Goal: Ask a question: Seek information or help from site administrators or community

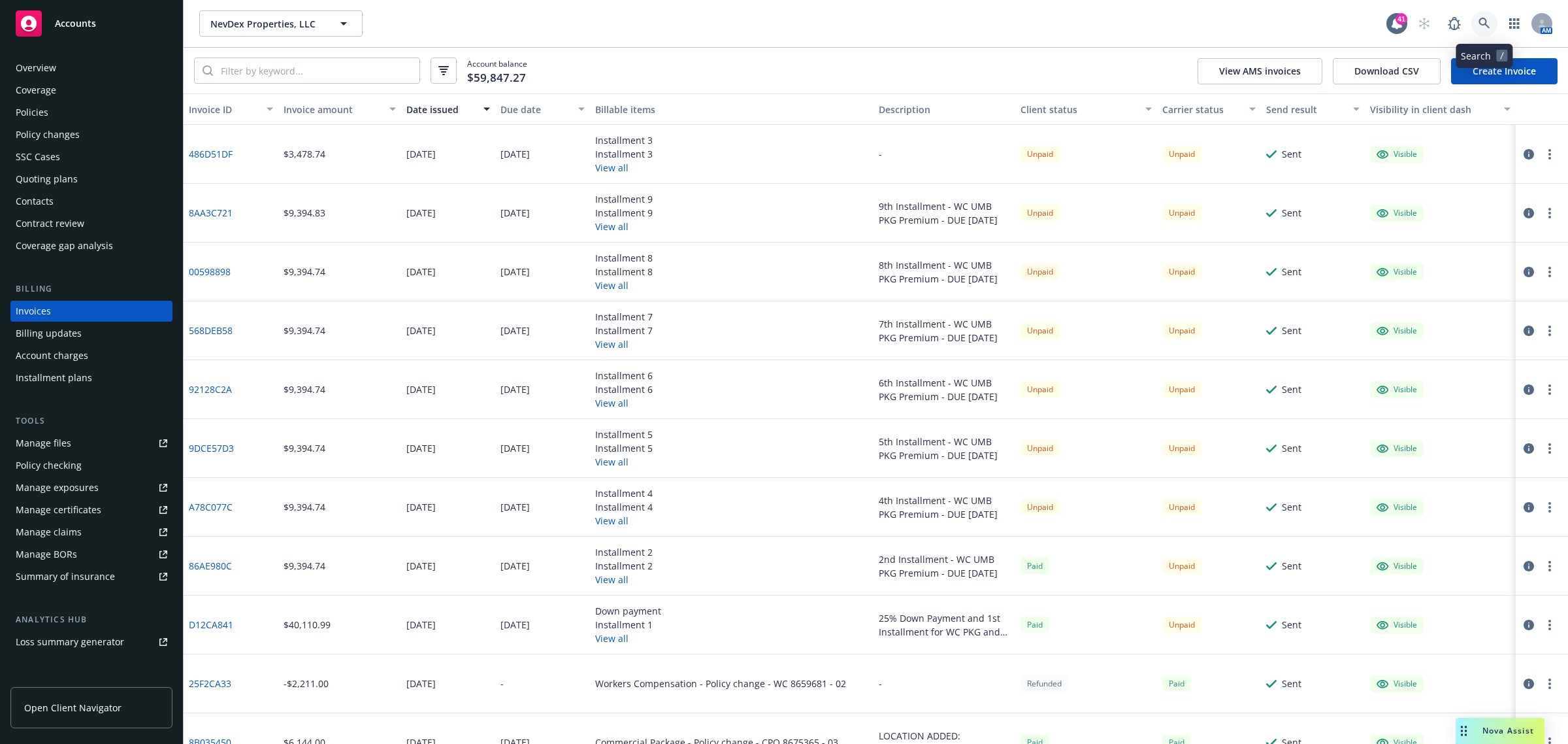
click at [1490, 25] on icon at bounding box center [1484, 24] width 11 height 11
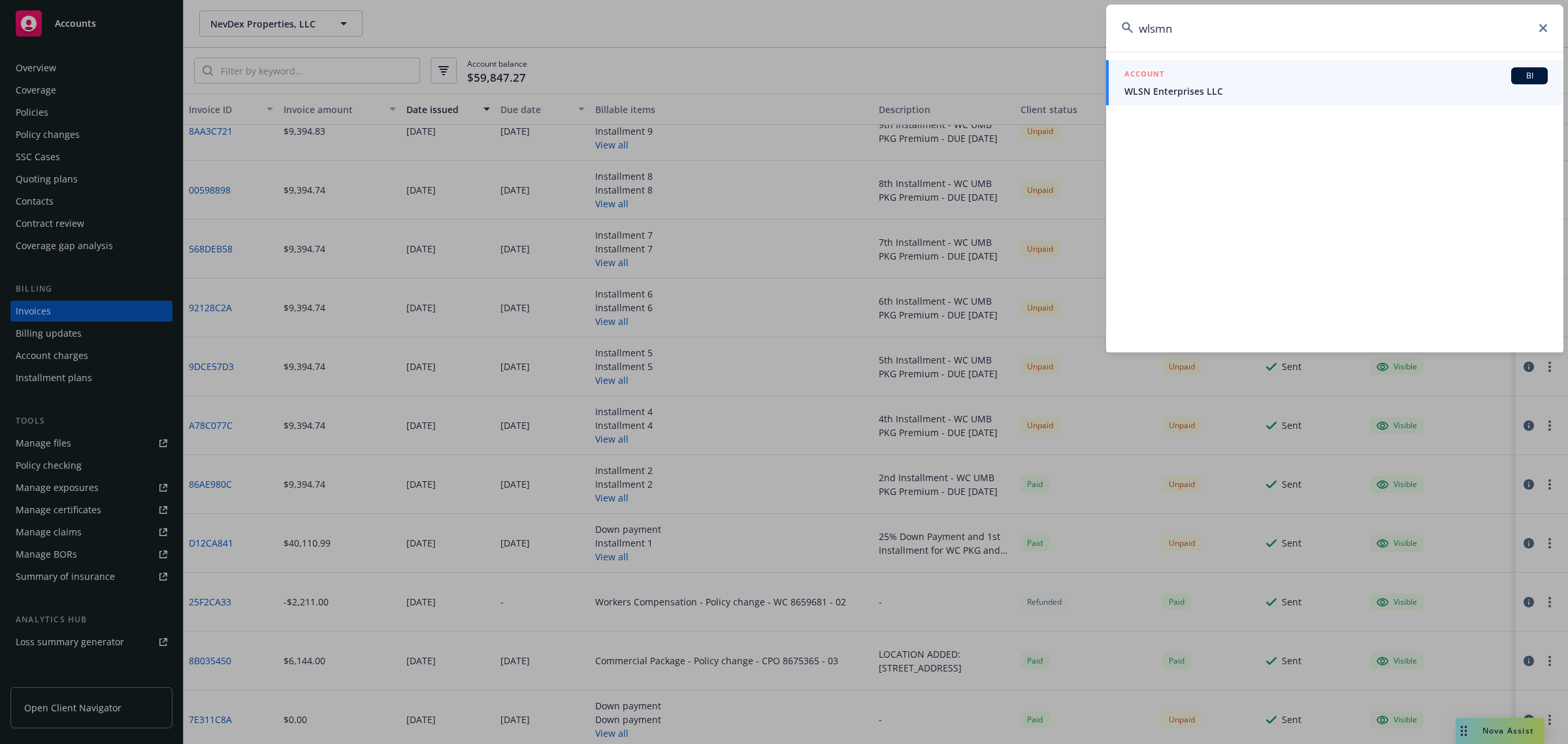
drag, startPoint x: 1321, startPoint y: 38, endPoint x: 696, endPoint y: 67, distance: 625.7
click at [700, 69] on div "wlsmn ACCOUNT BI WLSN Enterprises LLC" at bounding box center [784, 372] width 1568 height 744
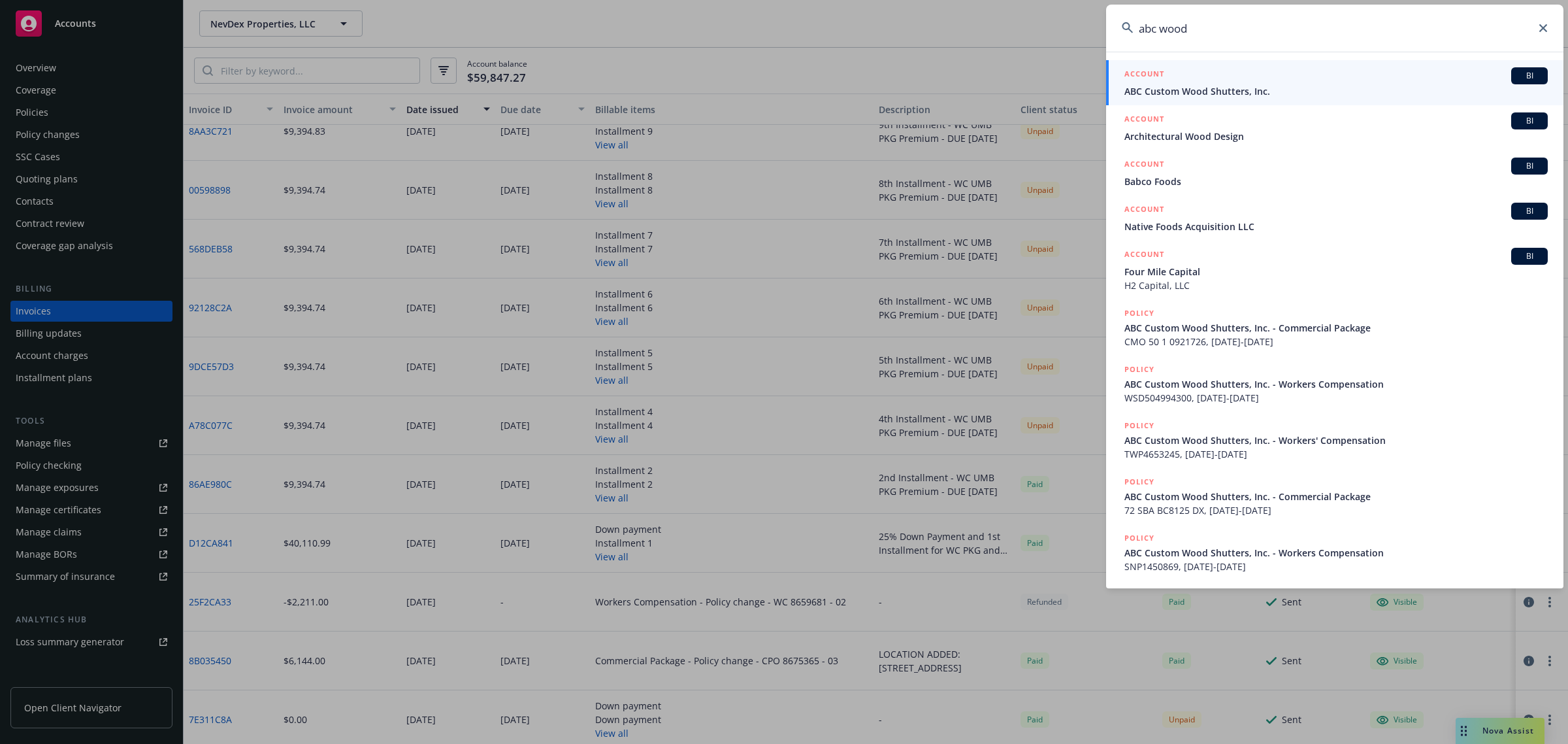
type input "abc wood"
click at [1206, 90] on span "ABC Custom Wood Shutters, Inc." at bounding box center [1336, 91] width 423 height 14
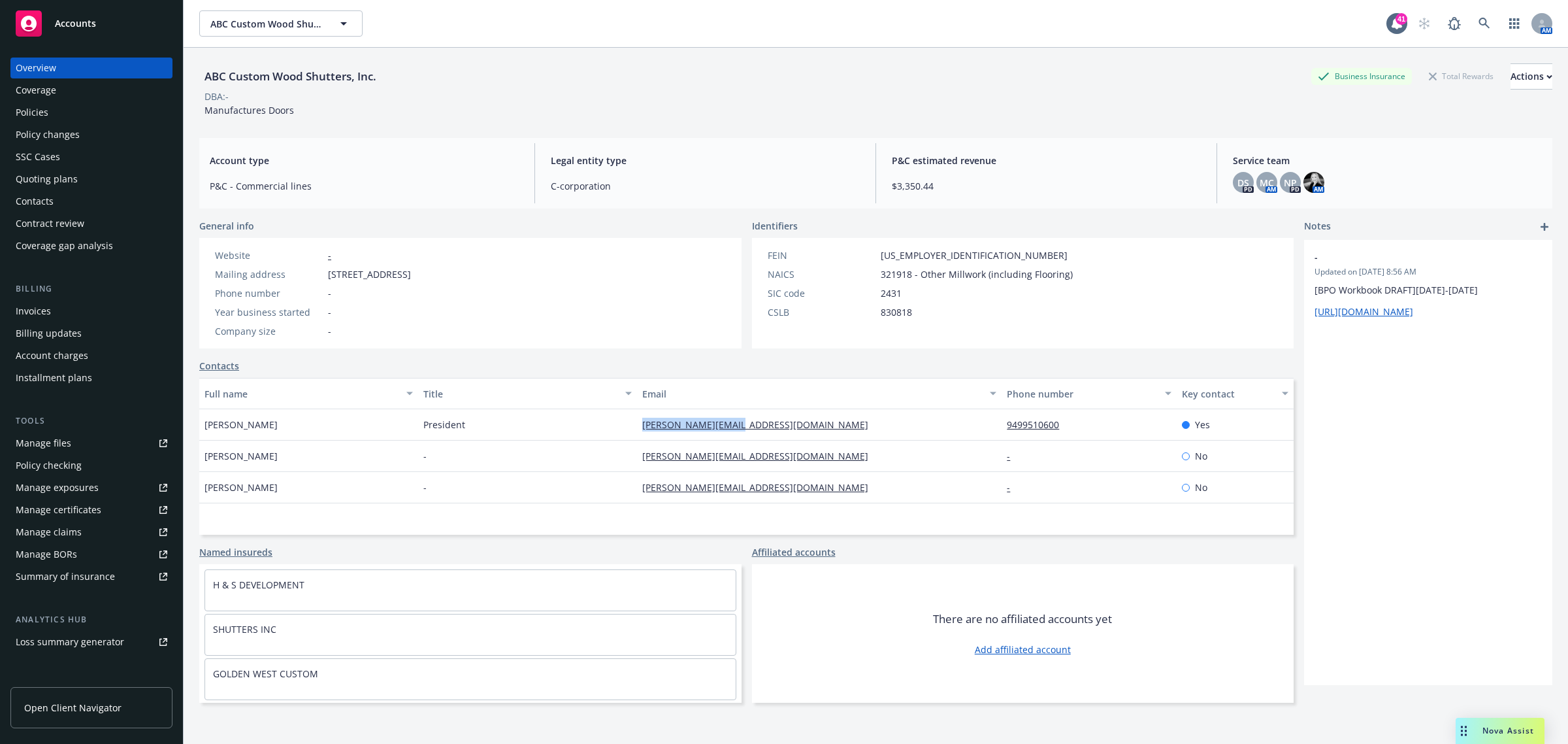
drag, startPoint x: 805, startPoint y: 428, endPoint x: 615, endPoint y: 429, distance: 190.0
click at [618, 428] on div "[PERSON_NAME] President [PERSON_NAME][EMAIL_ADDRESS][DOMAIN_NAME] 9499510600 Yes" at bounding box center [746, 424] width 1094 height 31
copy div "[PERSON_NAME][EMAIL_ADDRESS][DOMAIN_NAME]"
click at [1523, 726] on span "Nova Assist" at bounding box center [1508, 731] width 52 height 11
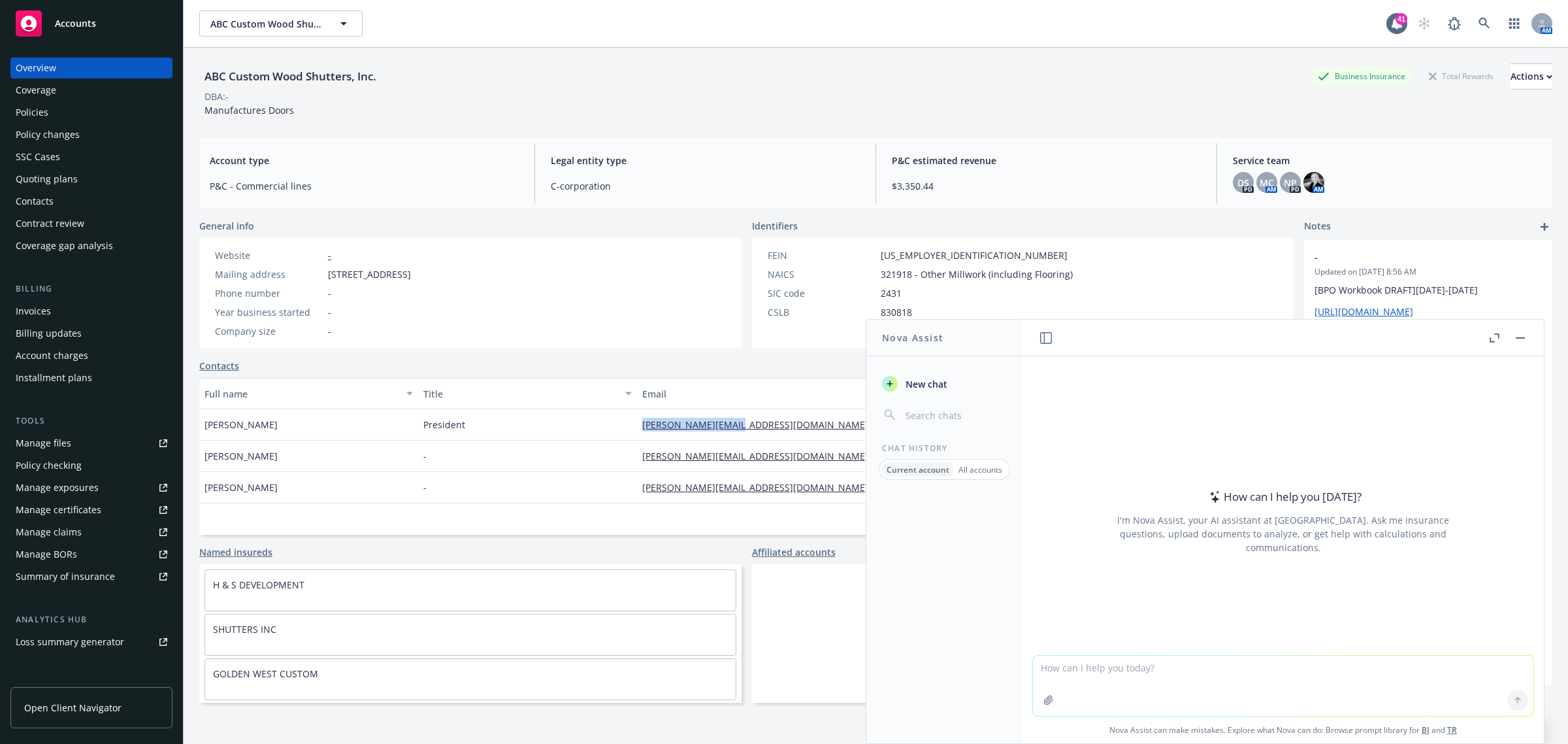
click at [1456, 718] on button "Nova Assist" at bounding box center [1500, 731] width 89 height 26
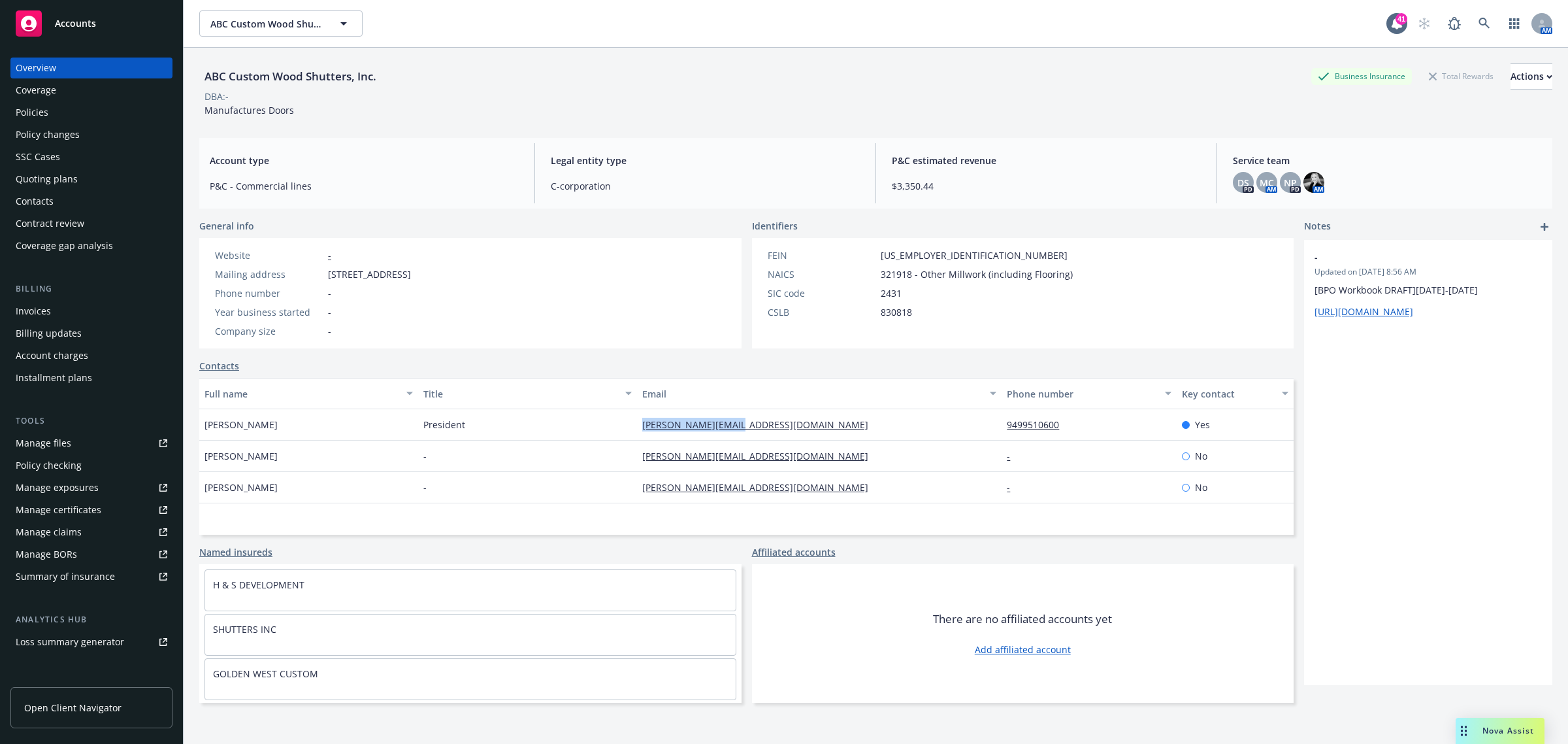
click at [1503, 736] on span "Nova Assist" at bounding box center [1508, 731] width 52 height 11
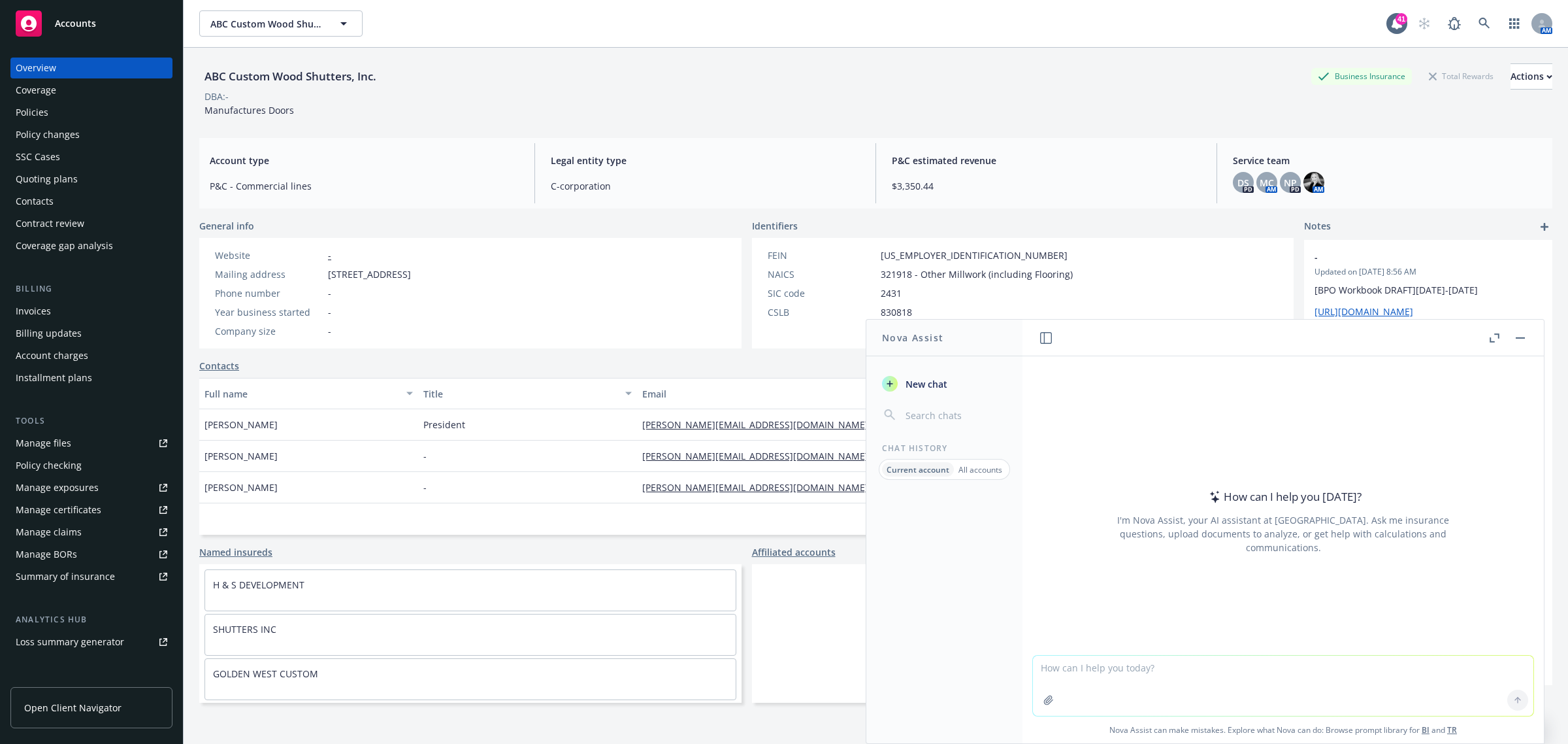
click at [1073, 674] on textarea at bounding box center [1283, 685] width 500 height 60
paste textarea "Hello [PERSON_NAME], I hope you are doing well. Please see the attached audit l…"
type textarea "write professionally Hello [PERSON_NAME], I hope you are doing well. Please see…"
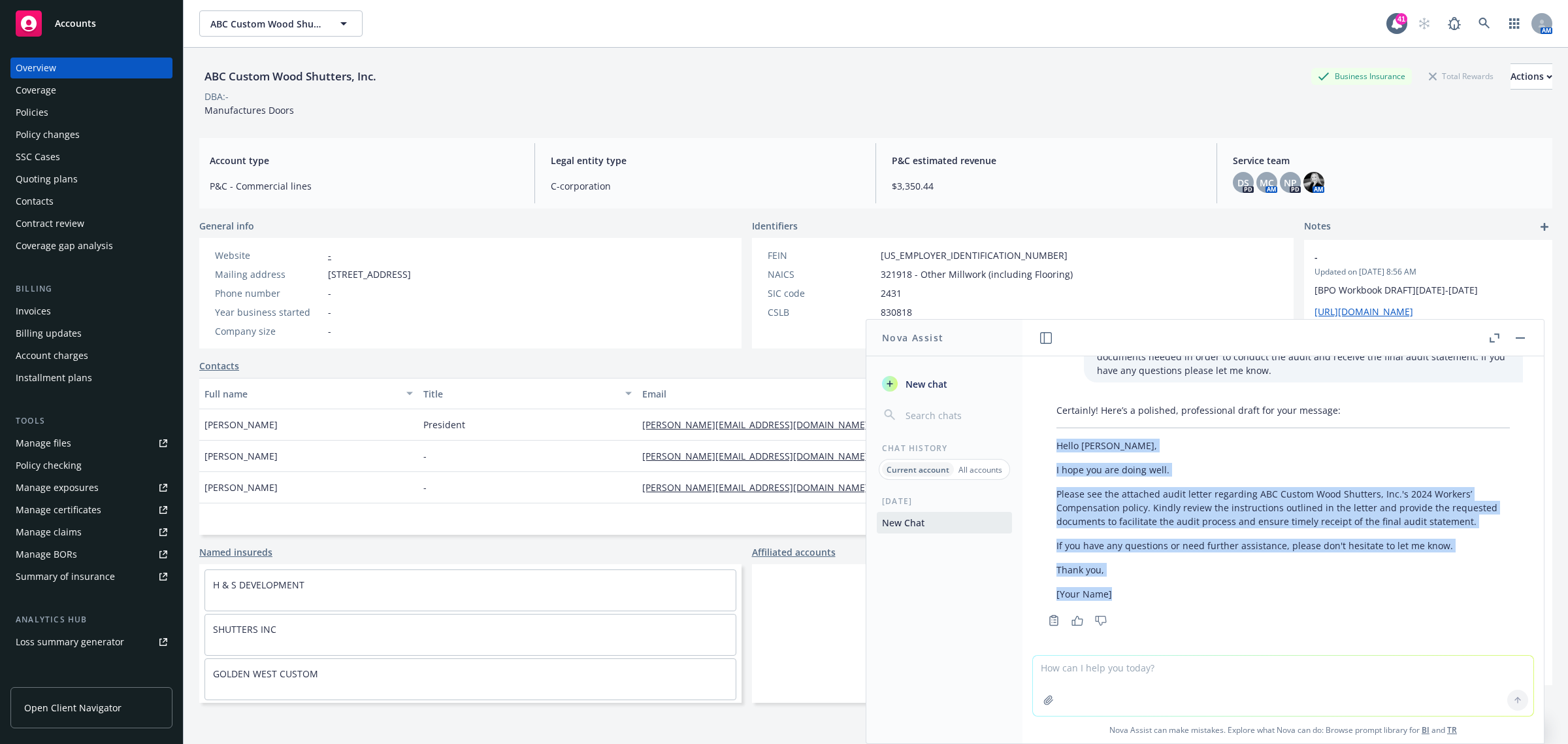
scroll to position [79, 0]
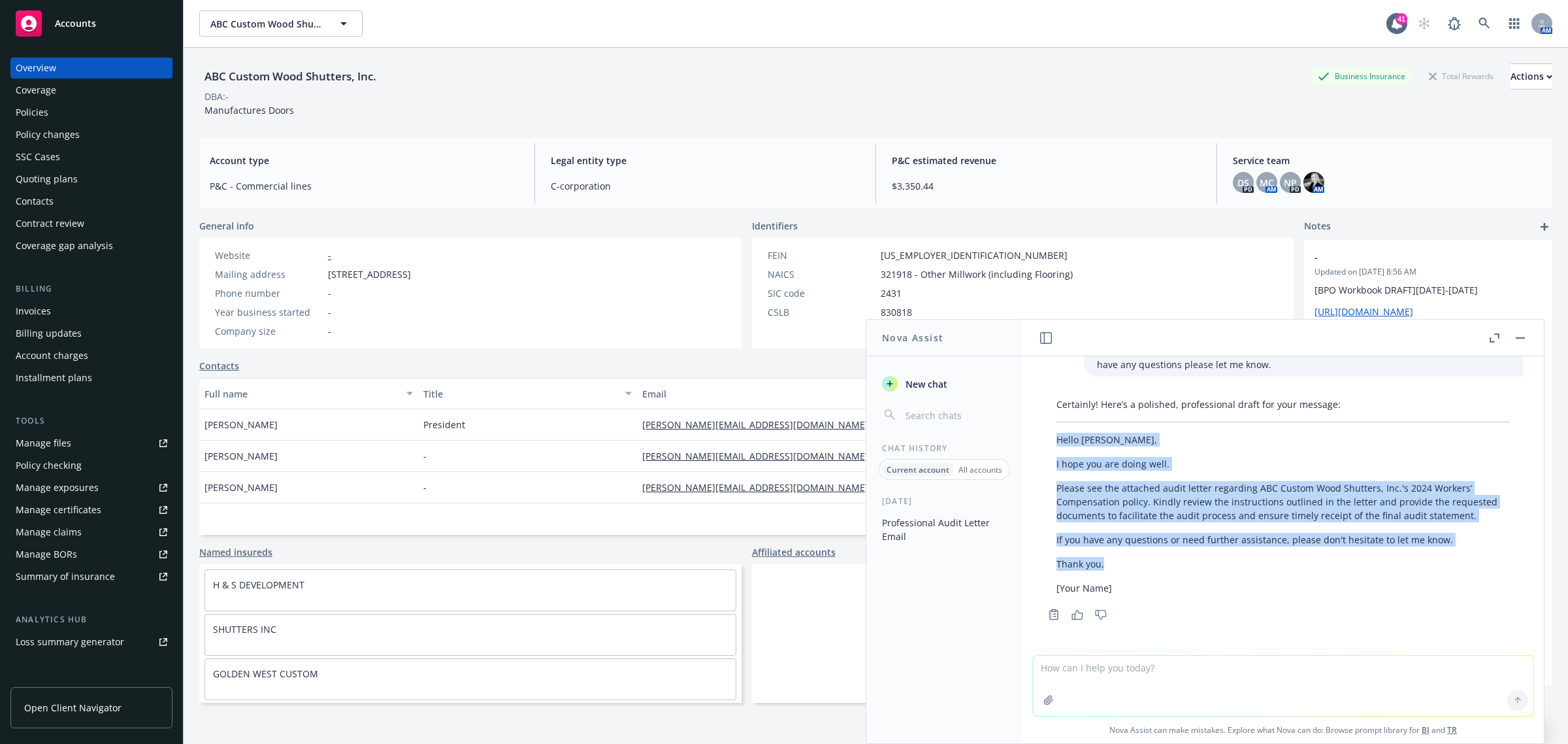
drag, startPoint x: 1056, startPoint y: 527, endPoint x: 1298, endPoint y: 553, distance: 243.4
click at [1298, 553] on div "Certainly! Here’s a polished, professional draft for your message: Hello [PERSO…" at bounding box center [1283, 496] width 480 height 208
copy div "Hello [PERSON_NAME], I hope you are doing well. Please see the attached audit l…"
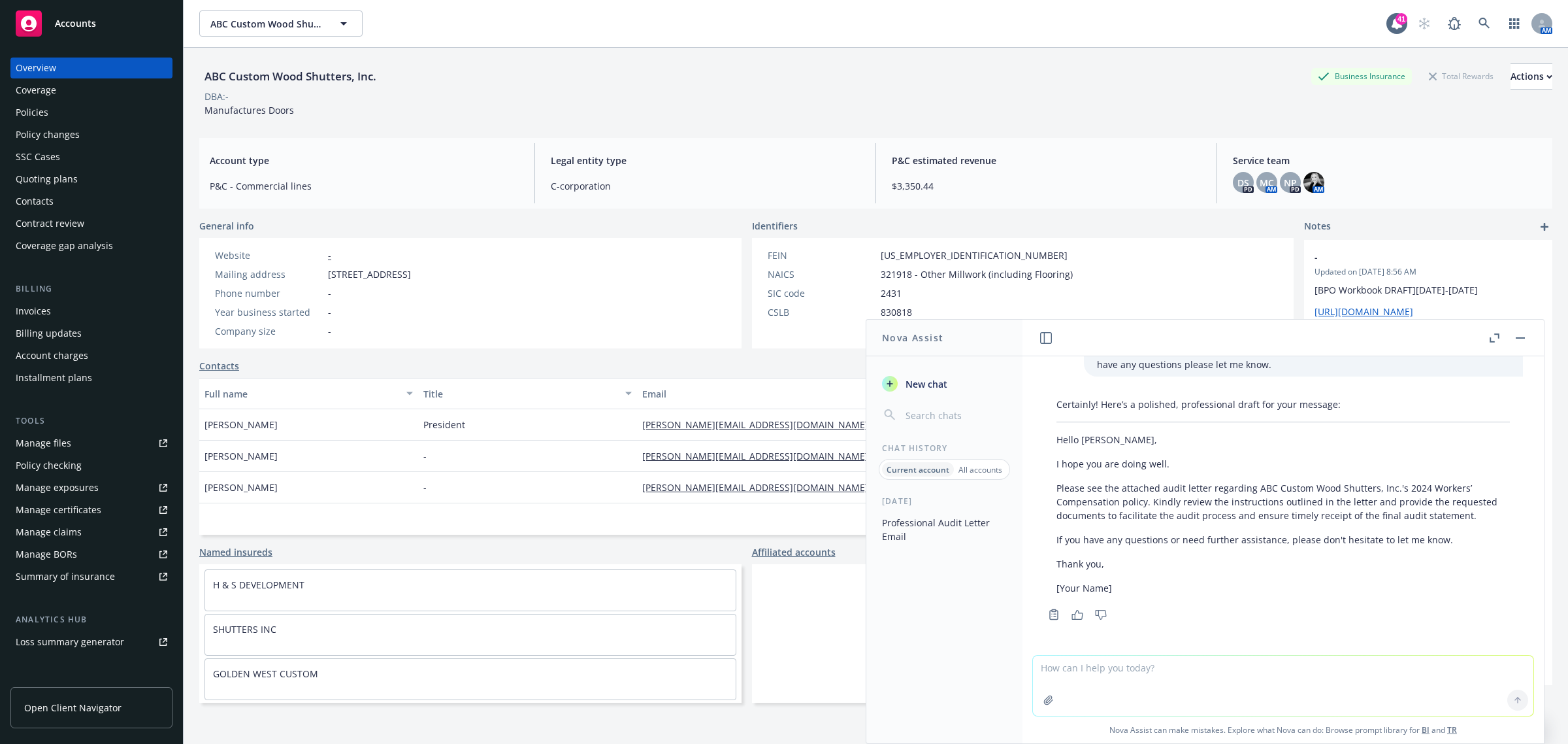
click at [1124, 664] on textarea at bounding box center [1283, 685] width 500 height 60
type textarea "what is a CG 2010"
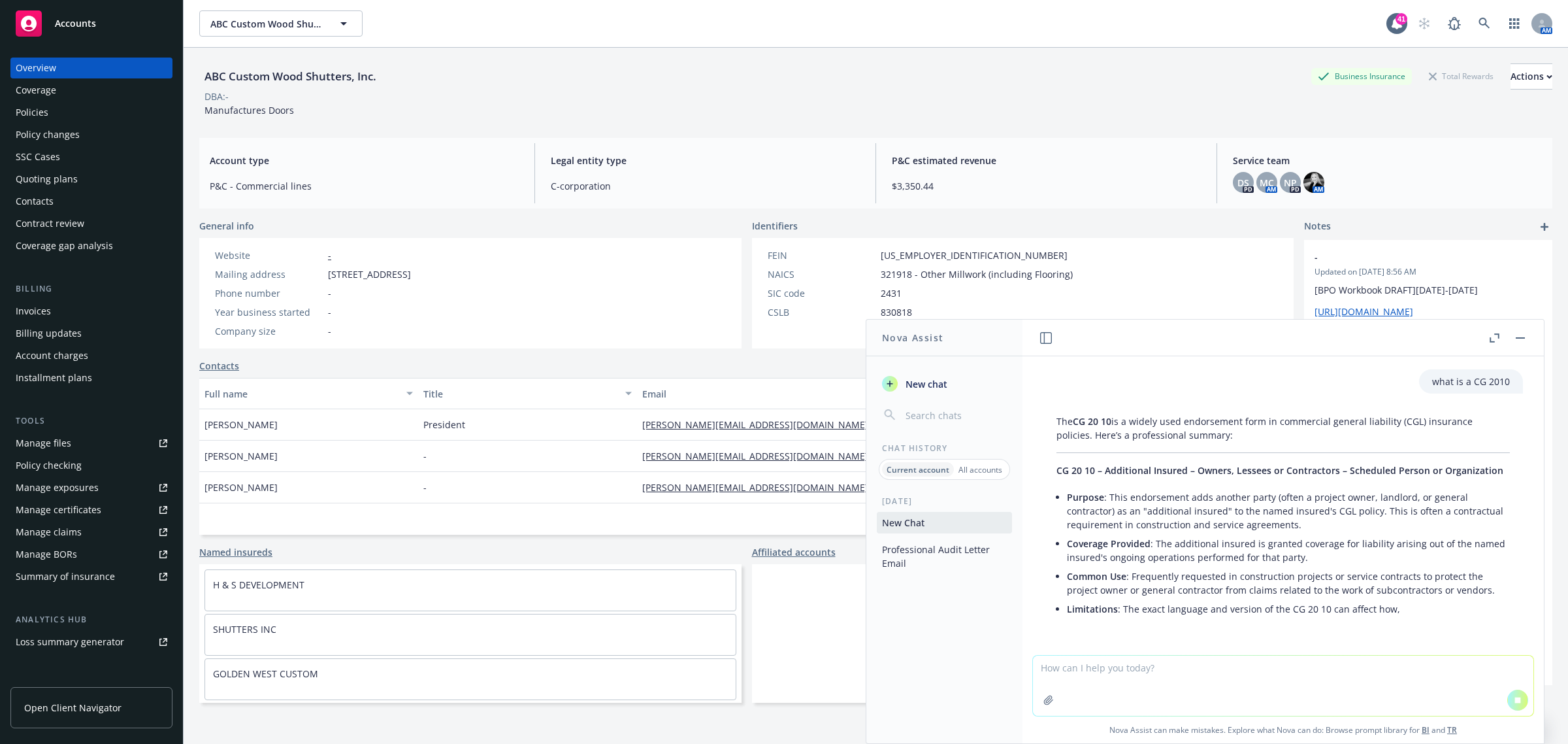
scroll to position [340, 0]
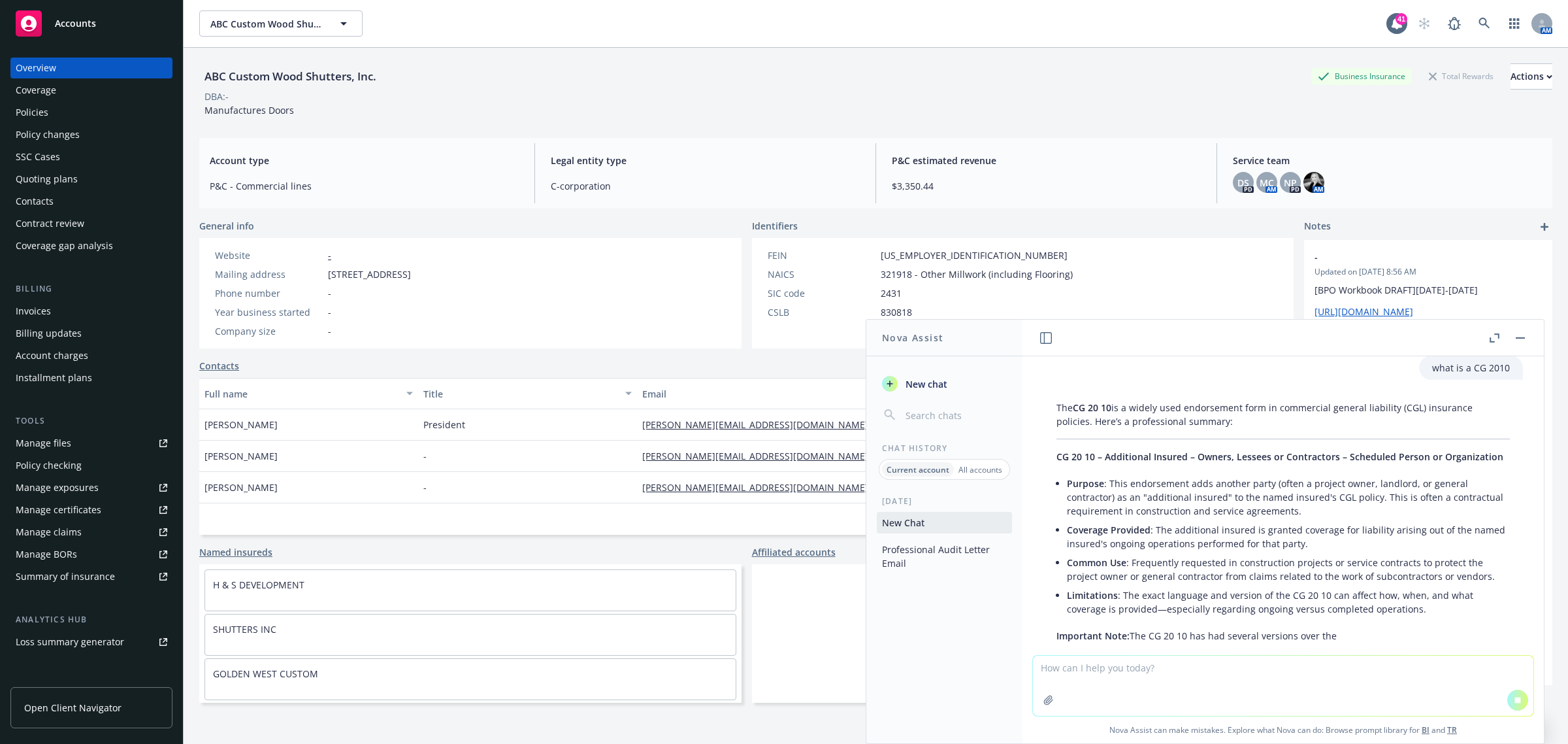
click at [1147, 674] on textarea at bounding box center [1283, 685] width 500 height 60
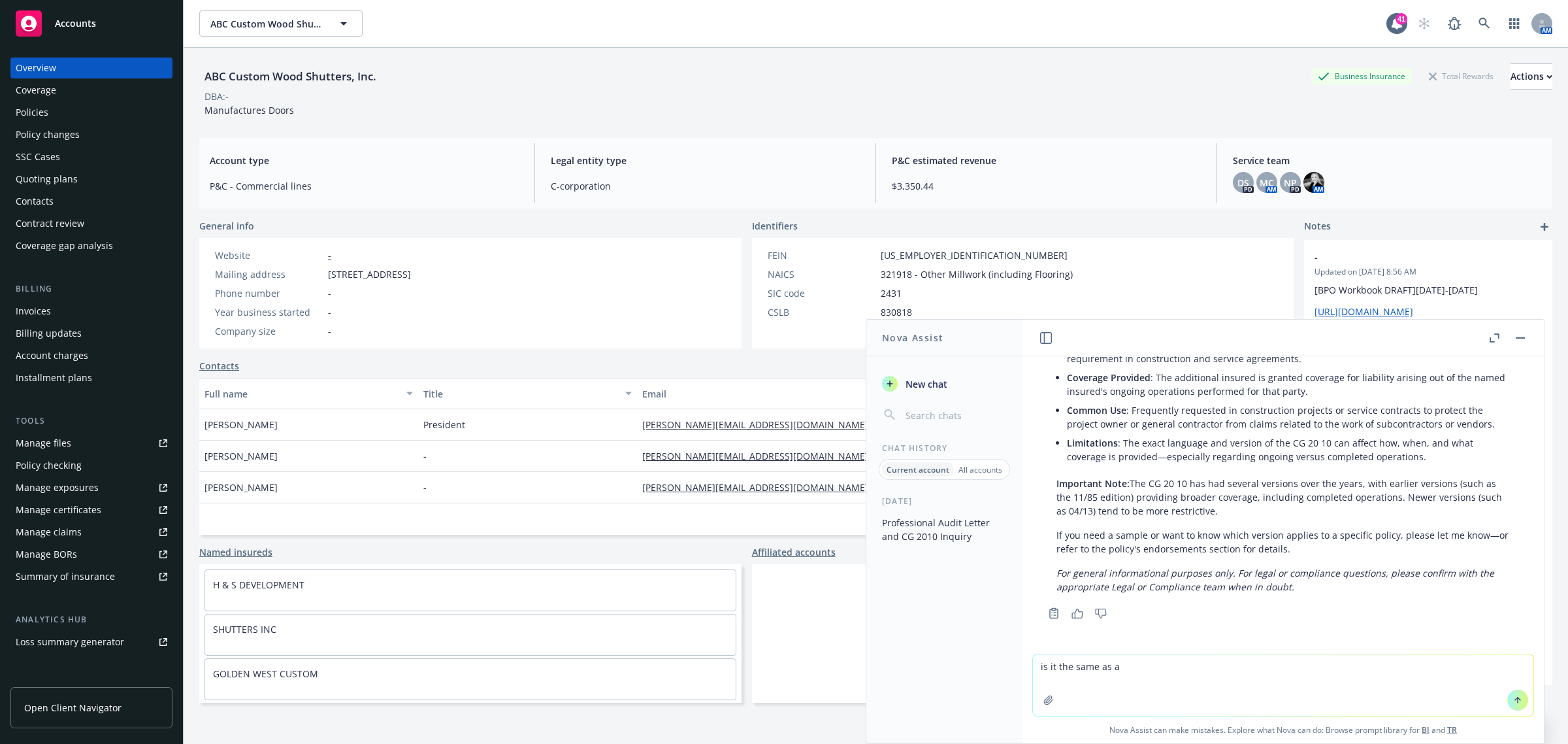
scroll to position [530, 0]
type textarea "is it the same as a blanket addition to a policy"
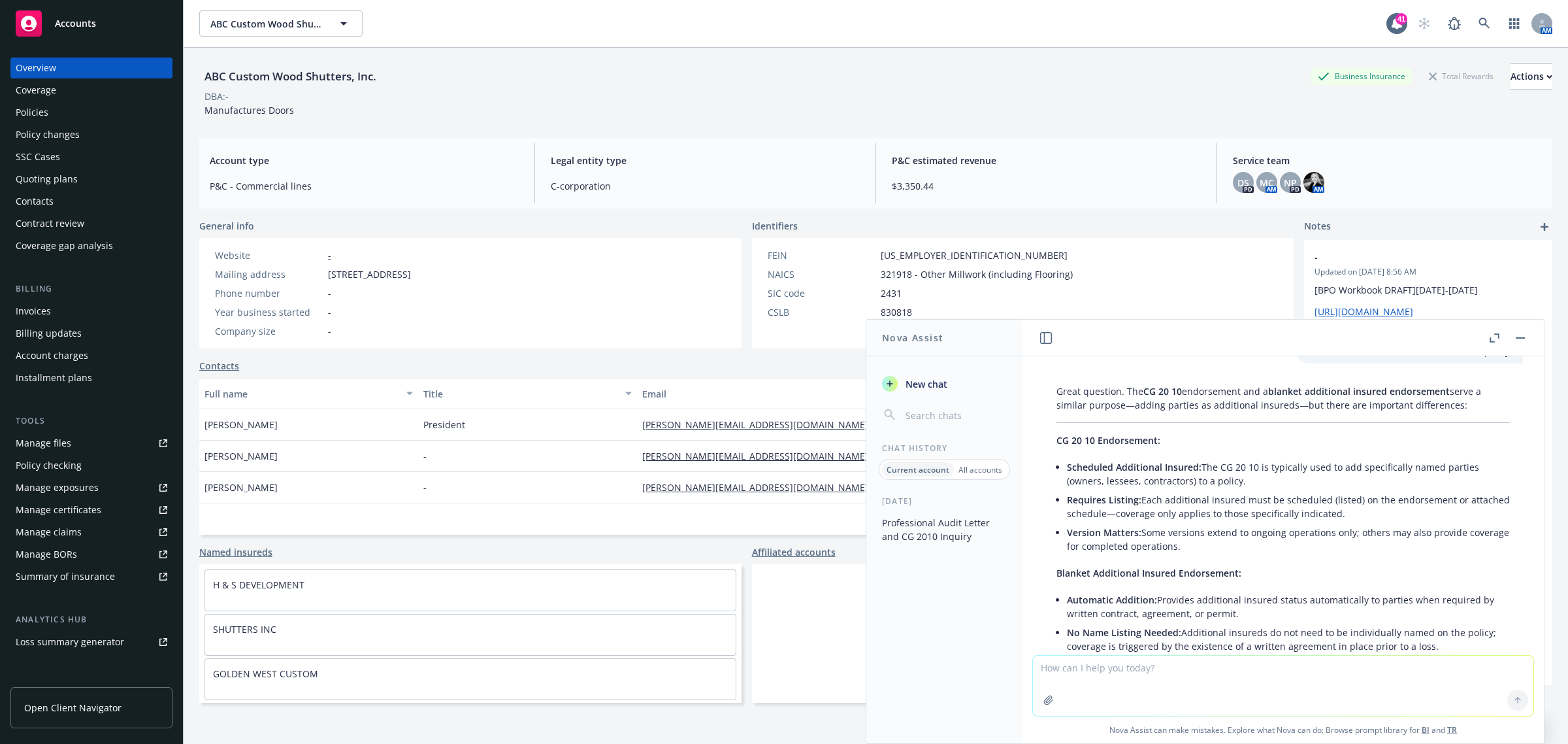
scroll to position [896, 0]
